Goal: Information Seeking & Learning: Find specific fact

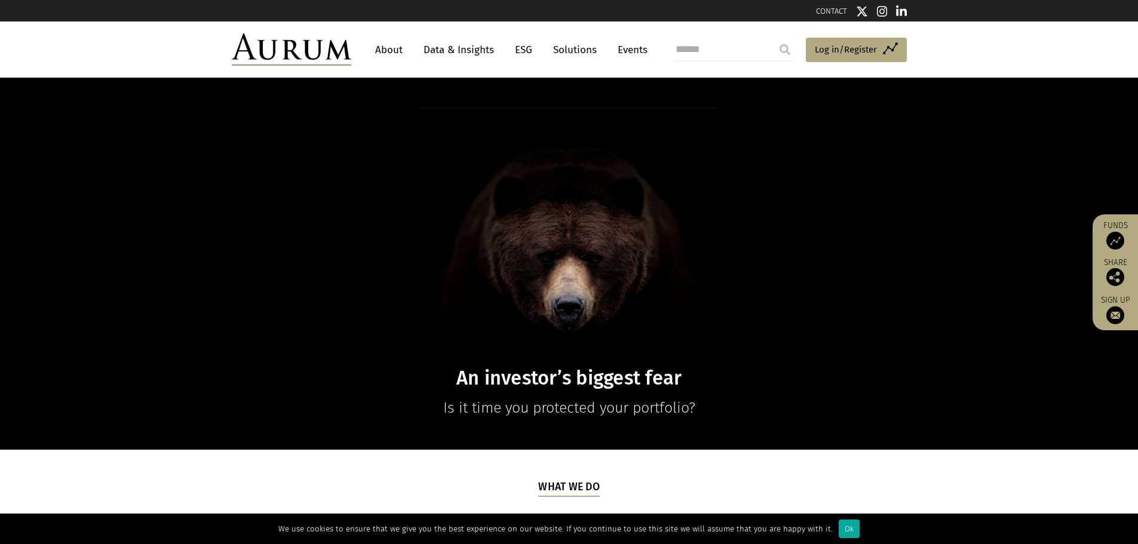
click at [751, 53] on input "search" at bounding box center [733, 50] width 119 height 24
type input "****"
click at [773, 38] on input "submit" at bounding box center [785, 50] width 24 height 24
